Goal: Register for event/course

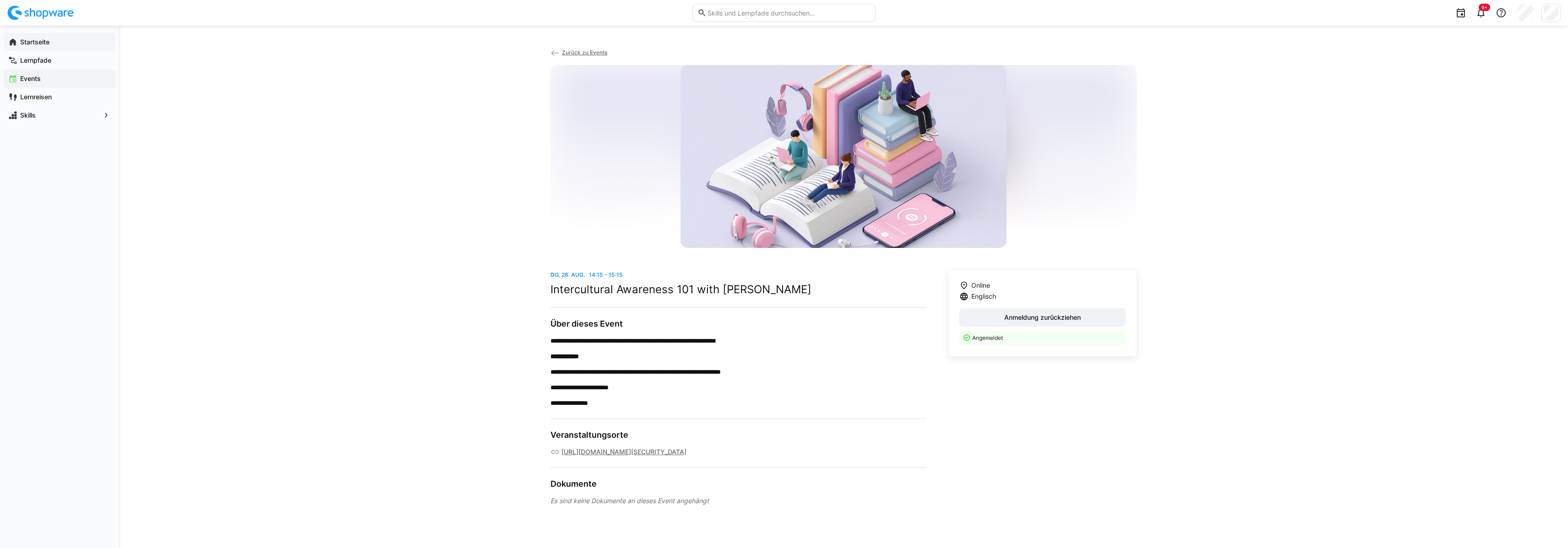
click at [0, 0] on app-navigation-label "Startseite" at bounding box center [0, 0] width 0 height 0
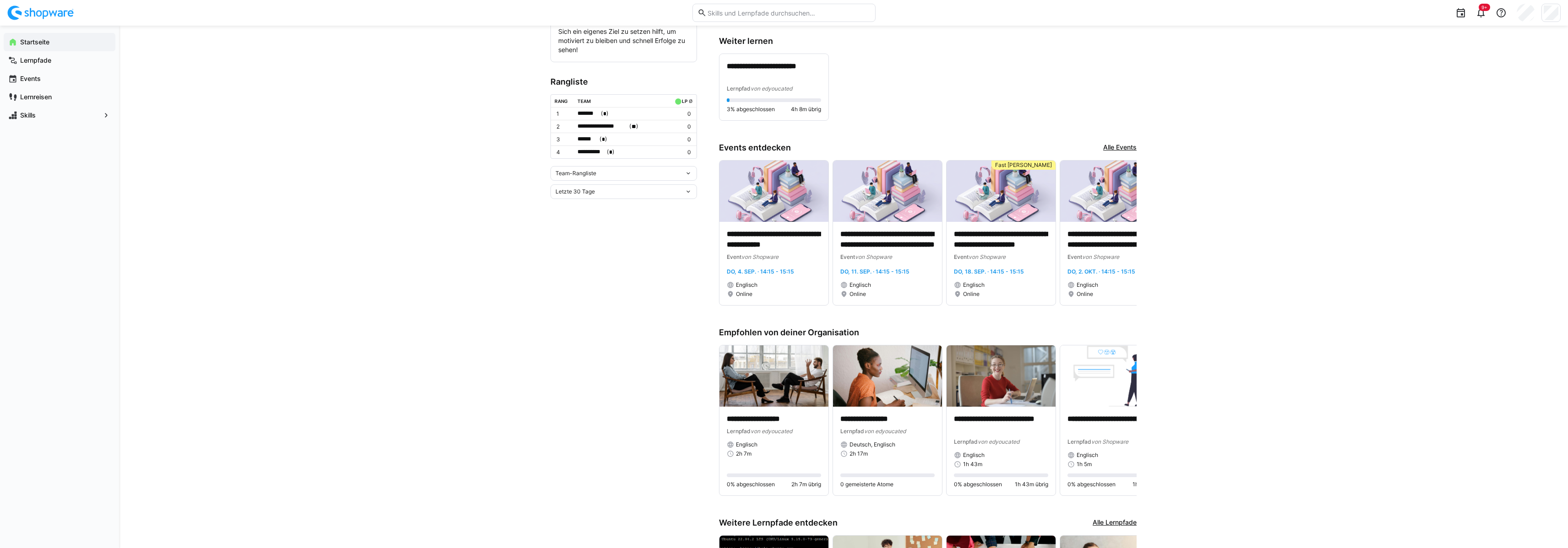
scroll to position [191, 0]
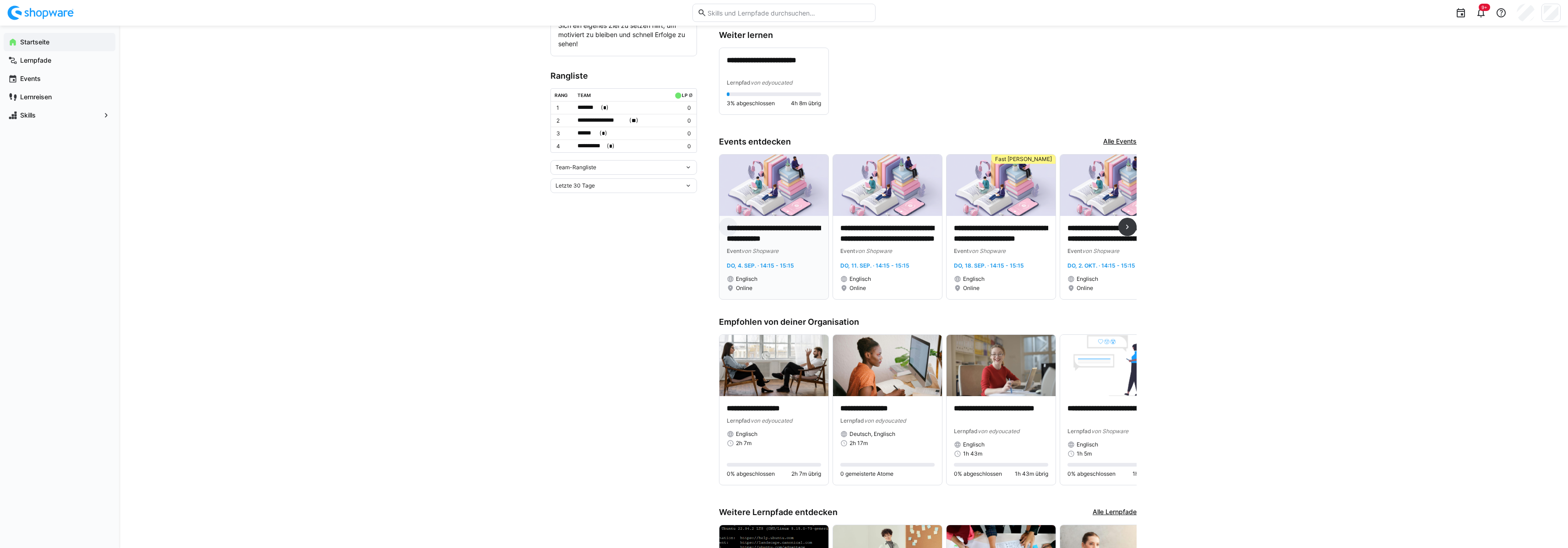
click at [754, 240] on p "**********" at bounding box center [774, 234] width 94 height 21
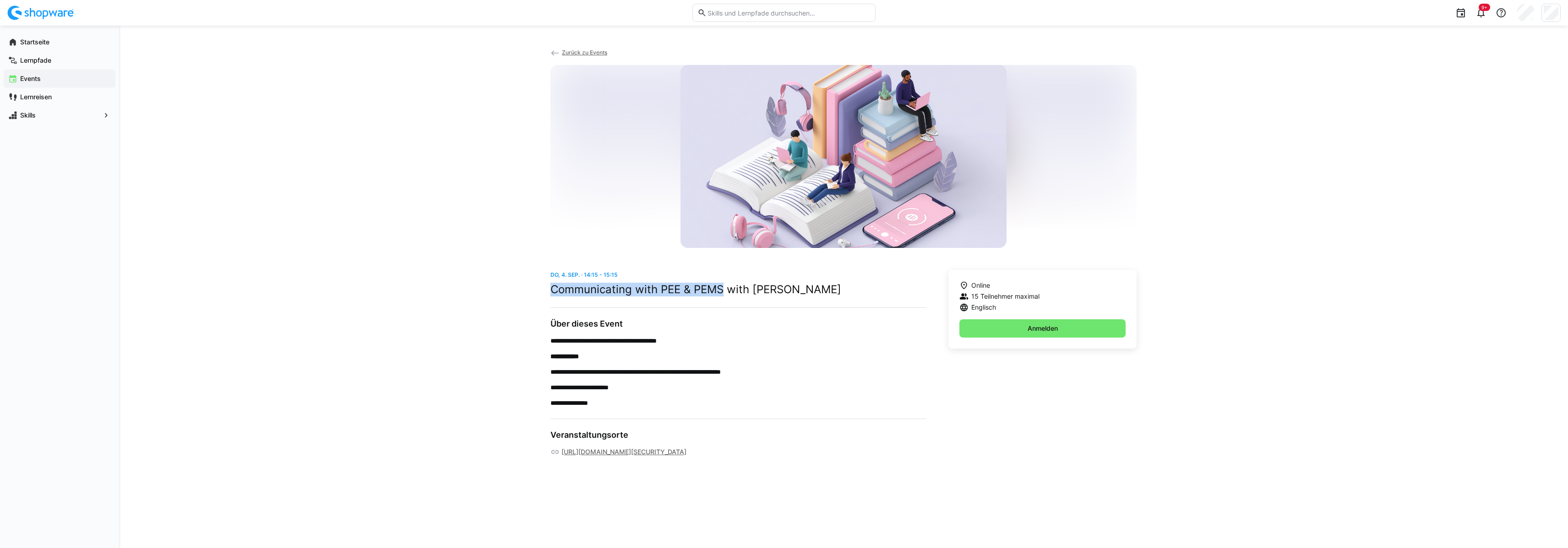
drag, startPoint x: 724, startPoint y: 291, endPoint x: 550, endPoint y: 295, distance: 174.0
click at [550, 295] on h2 "Communicating with PEE & PEMS with Dave Preston" at bounding box center [738, 290] width 376 height 14
copy h2 "Communicating with PEE & PEMS"
click at [0, 0] on app-navigation-label "Startseite" at bounding box center [0, 0] width 0 height 0
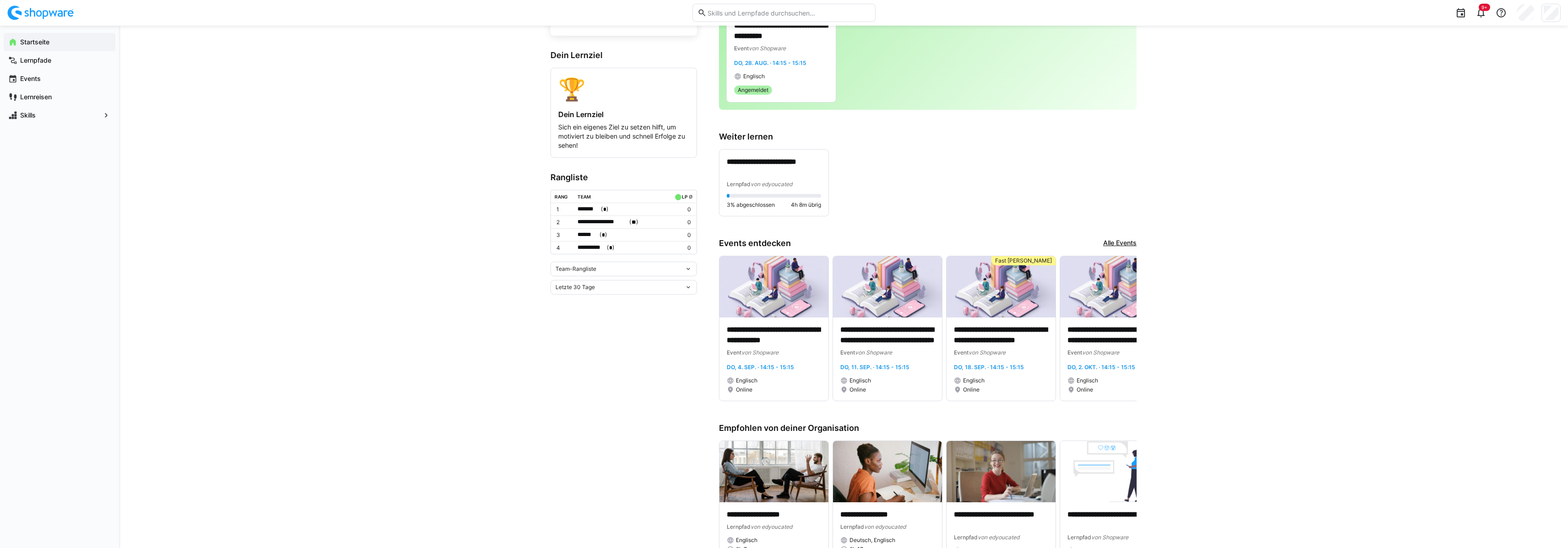
scroll to position [114, 0]
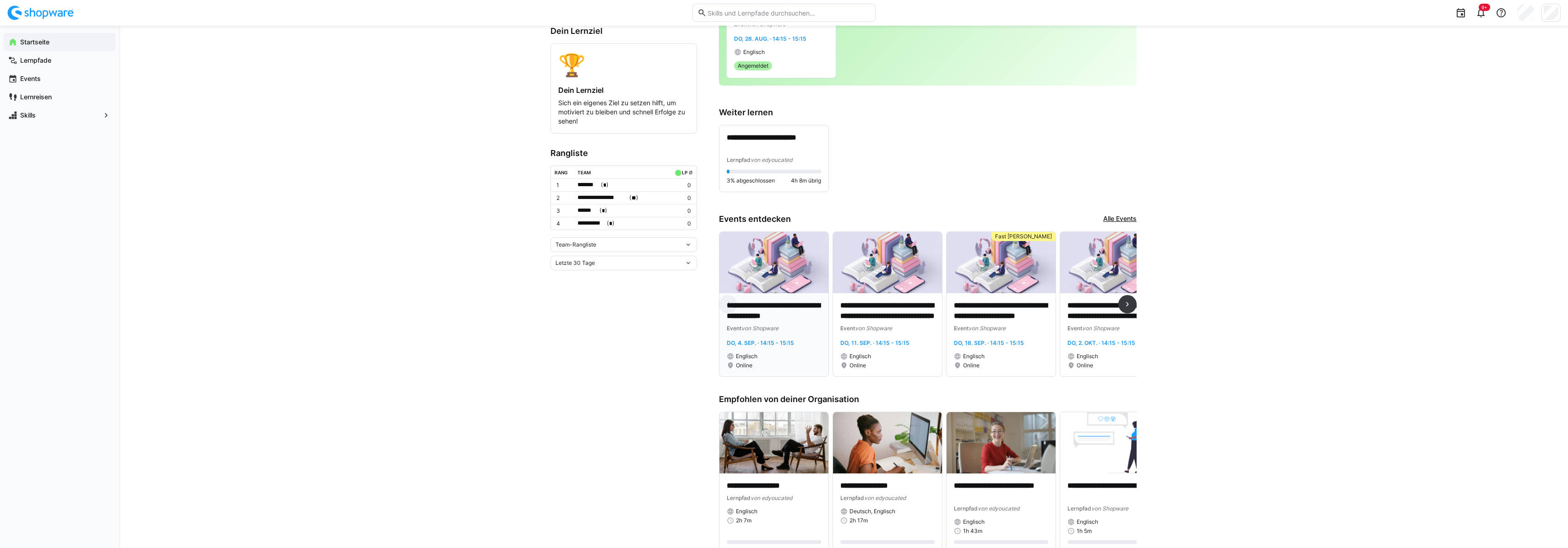
click at [763, 313] on p "**********" at bounding box center [774, 311] width 94 height 21
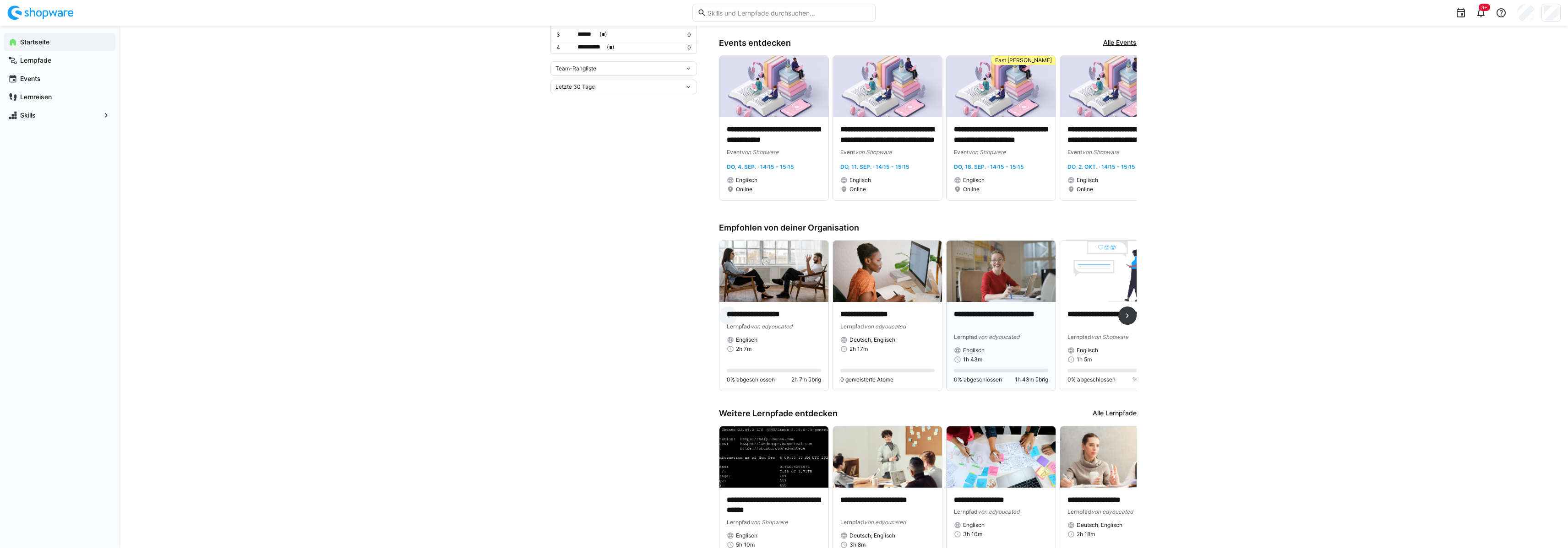
scroll to position [291, 0]
click at [1127, 320] on eds-icon at bounding box center [1127, 315] width 9 height 9
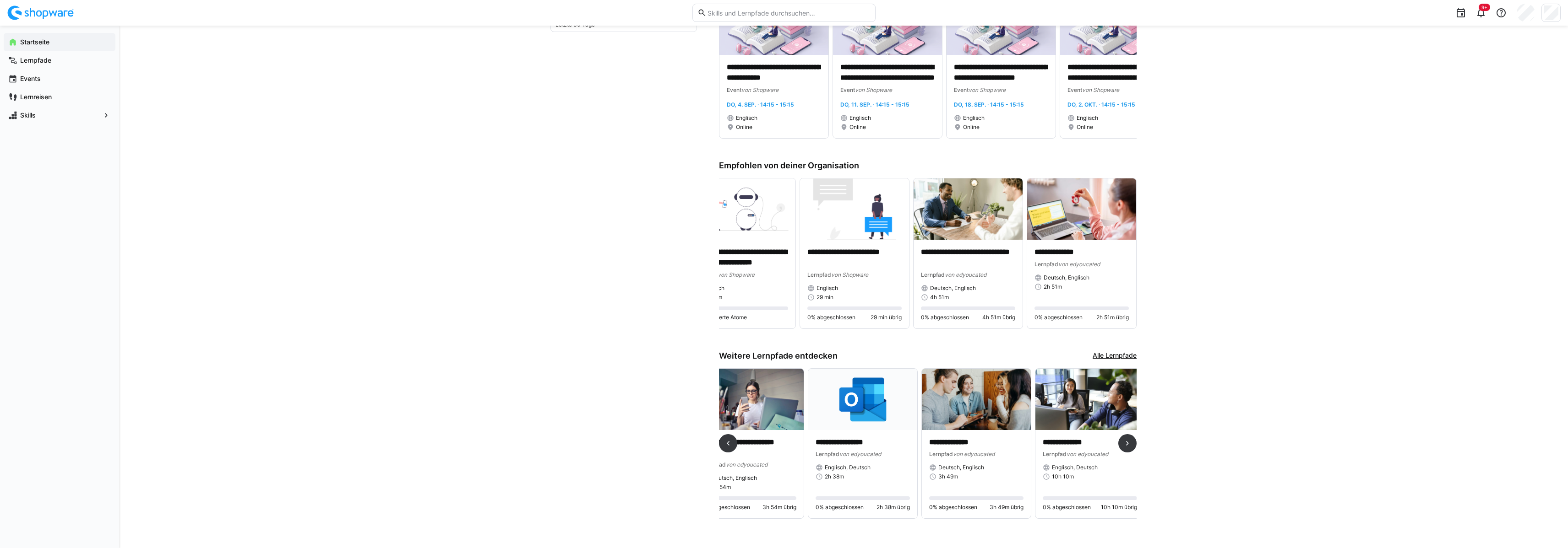
scroll to position [0, 942]
